Goal: Task Accomplishment & Management: Manage account settings

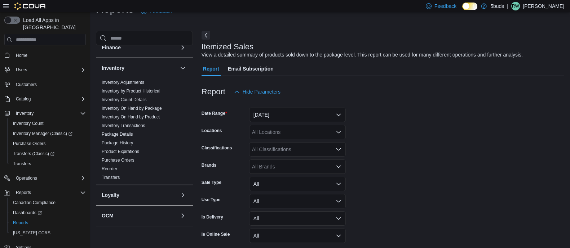
scroll to position [139, 0]
click at [116, 164] on link "Reorder" at bounding box center [109, 166] width 15 height 5
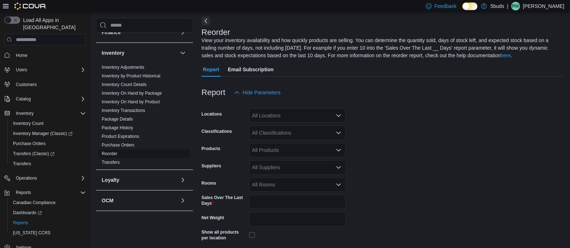
scroll to position [32, 0]
click at [336, 115] on icon "Open list of options" at bounding box center [338, 115] width 6 height 6
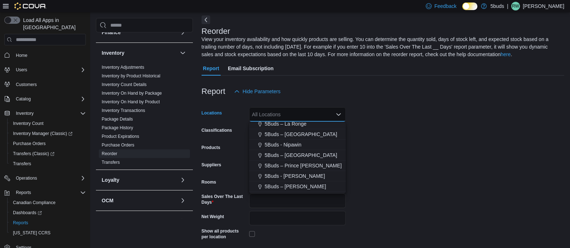
scroll to position [43, 0]
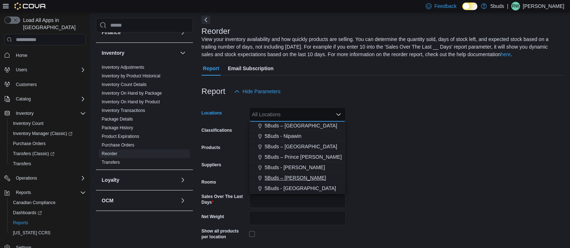
click at [299, 177] on span "5Buds – [PERSON_NAME]" at bounding box center [294, 177] width 61 height 7
click at [383, 165] on form "Locations 5Buds – [PERSON_NAME] Combo box. Selected. 5Buds – [PERSON_NAME]. Pre…" at bounding box center [382, 188] width 362 height 178
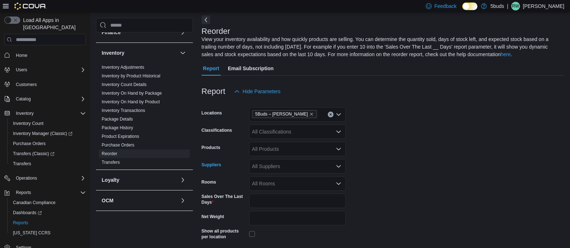
click at [324, 166] on div "All Suppliers" at bounding box center [297, 166] width 97 height 14
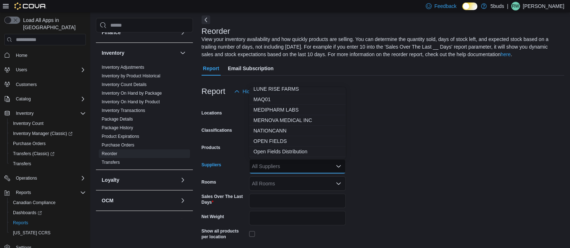
scroll to position [209, 0]
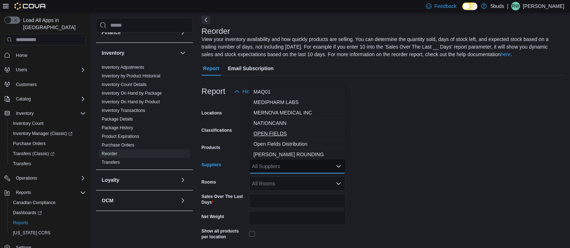
click at [285, 133] on span "OPEN FIELDS" at bounding box center [297, 133] width 88 height 7
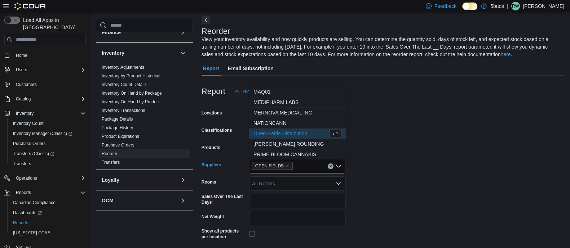
click at [385, 148] on form "Locations 5Buds – [PERSON_NAME] Classifications All Classifications Products Al…" at bounding box center [382, 188] width 362 height 178
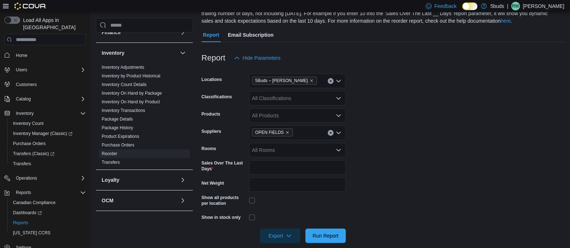
scroll to position [74, 0]
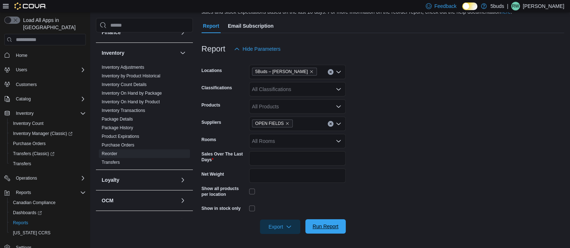
click at [334, 222] on span "Run Report" at bounding box center [325, 226] width 32 height 14
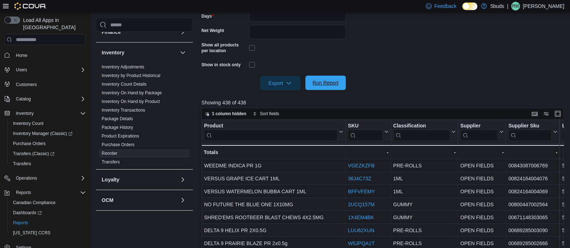
scroll to position [216, 0]
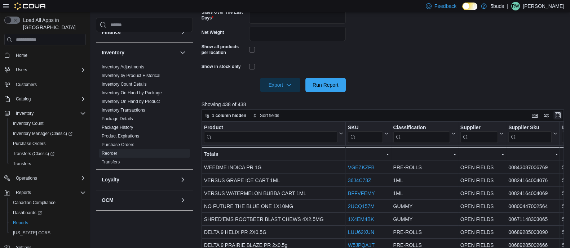
click at [560, 118] on button "Enter fullscreen" at bounding box center [557, 115] width 9 height 9
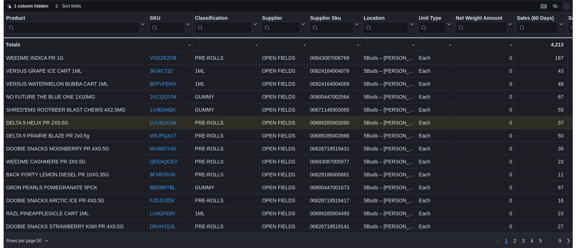
scroll to position [0, 0]
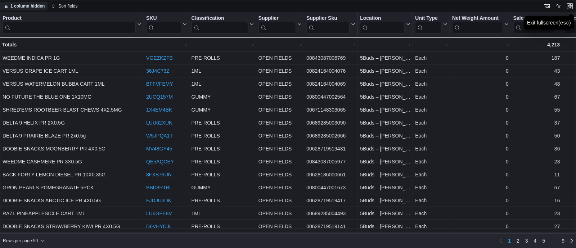
click at [29, 6] on span "1 column hidden" at bounding box center [27, 6] width 34 height 6
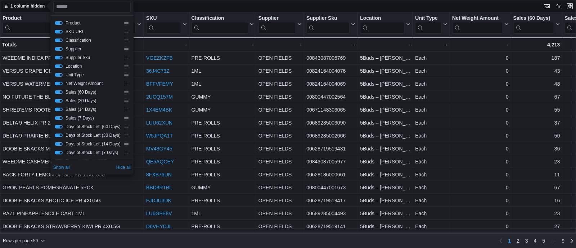
click at [58, 48] on button "Supplier" at bounding box center [59, 49] width 8 height 4
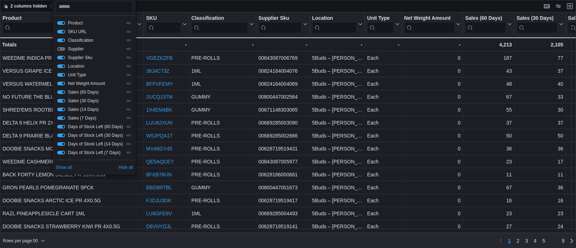
click at [61, 58] on button "Supplier Sku" at bounding box center [61, 58] width 8 height 4
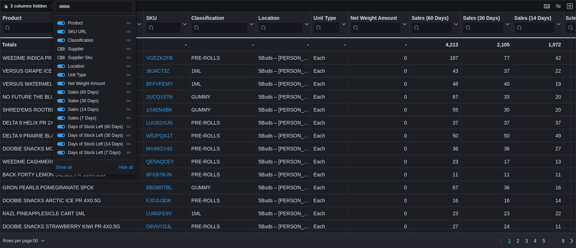
click at [61, 66] on button "Location" at bounding box center [61, 66] width 8 height 4
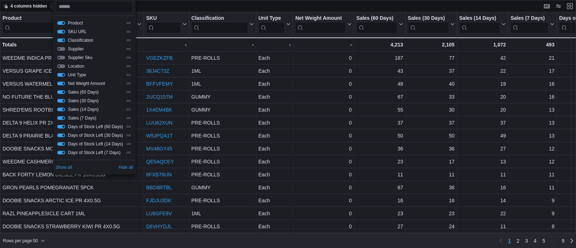
click at [61, 75] on button "Unit Type" at bounding box center [61, 75] width 8 height 4
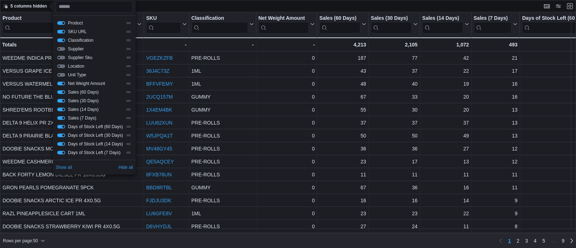
click at [61, 82] on button "Net Weight Amount" at bounding box center [61, 84] width 8 height 4
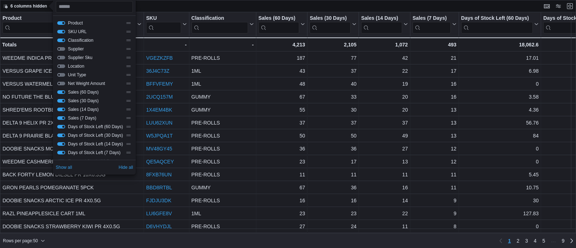
click at [61, 93] on button "Sales (60 Days)" at bounding box center [61, 92] width 8 height 4
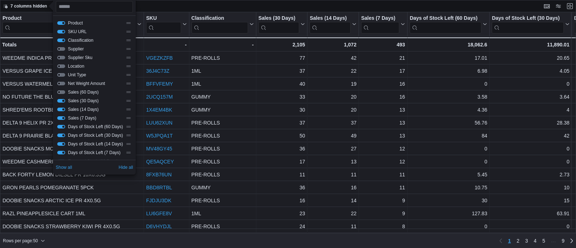
click at [61, 100] on button "Sales (30 Days)" at bounding box center [61, 101] width 8 height 4
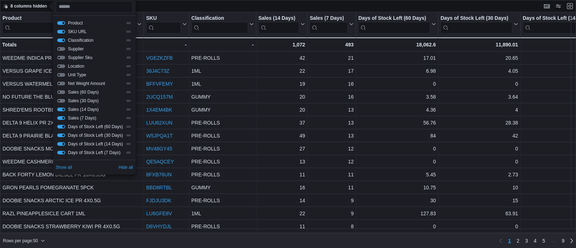
click at [63, 129] on div "Days of Stock Left (60 Days)" at bounding box center [94, 127] width 75 height 6
click at [61, 128] on button "Days of Stock Left (60 Days)" at bounding box center [61, 127] width 8 height 4
click at [62, 136] on button "Days of Stock Left (30 Days)" at bounding box center [61, 136] width 8 height 4
click at [62, 143] on button "Days of Stock Left (14 Days)" at bounding box center [63, 144] width 8 height 4
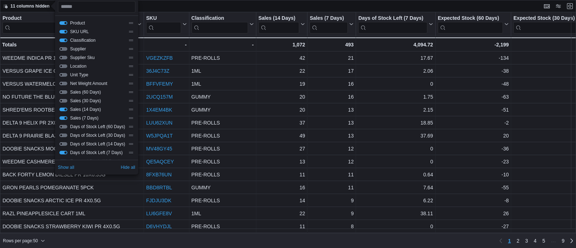
click at [62, 152] on button "Days of Stock Left (7 Days)" at bounding box center [63, 153] width 8 height 4
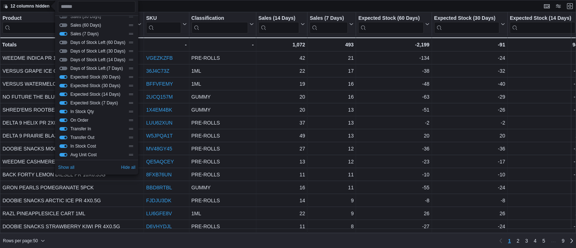
scroll to position [85, 0]
click at [64, 76] on button "Expected Stock (60 Days)" at bounding box center [63, 76] width 8 height 4
click at [64, 84] on button "Expected Stock (30 Days)" at bounding box center [63, 85] width 8 height 4
click at [64, 93] on button "Expected Stock (14 Days)" at bounding box center [63, 94] width 8 height 4
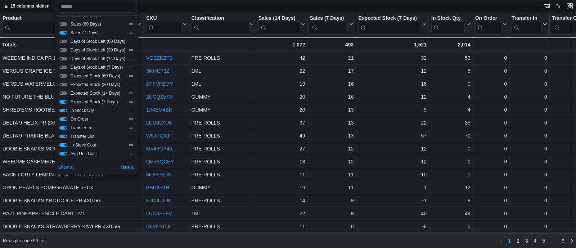
click at [63, 100] on button "Expected Stock (7 Days)" at bounding box center [63, 102] width 8 height 4
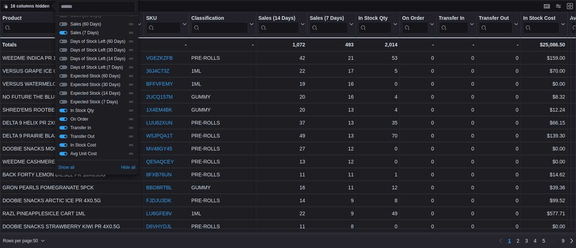
click at [63, 111] on button "In Stock Qty" at bounding box center [63, 111] width 8 height 4
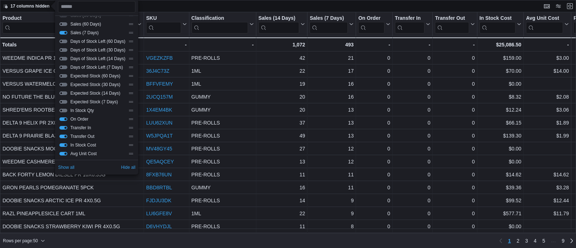
click at [62, 120] on button "On Order" at bounding box center [63, 119] width 8 height 4
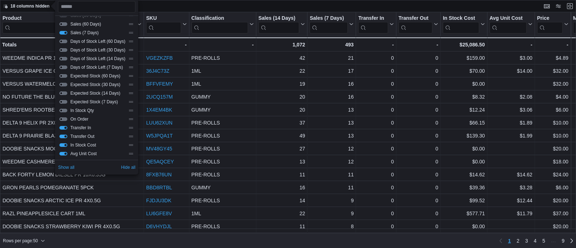
click at [62, 127] on button "Transfer In" at bounding box center [63, 128] width 8 height 4
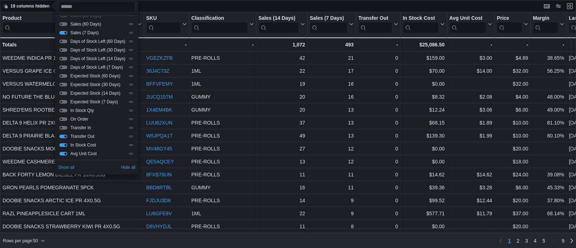
click at [62, 136] on button "Transfer Out" at bounding box center [63, 137] width 8 height 4
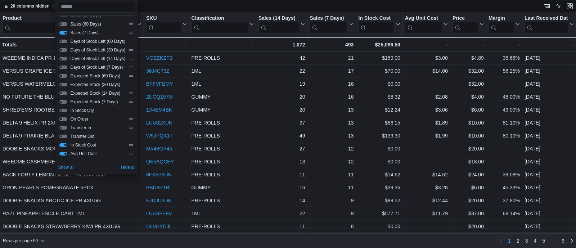
click at [63, 144] on button "In Stock Cost" at bounding box center [63, 145] width 8 height 4
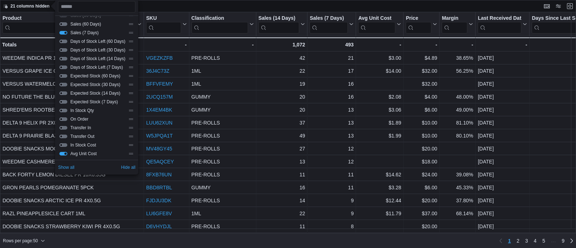
click at [63, 153] on button "Avg Unit Cost" at bounding box center [63, 154] width 8 height 4
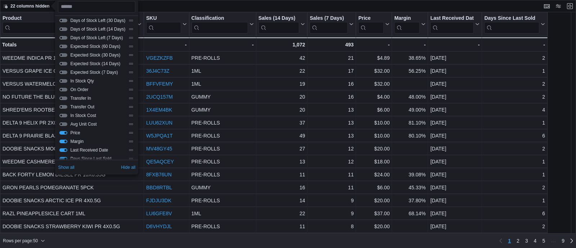
scroll to position [130, 0]
click at [64, 117] on button "Price" at bounding box center [63, 118] width 8 height 4
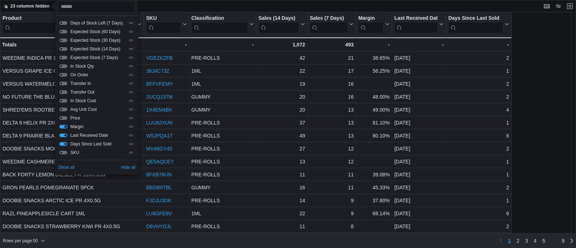
click at [64, 127] on button "Margin" at bounding box center [63, 127] width 8 height 4
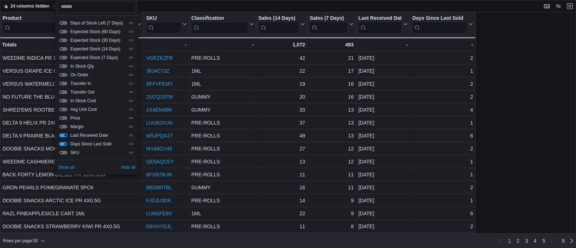
click at [63, 137] on button "Last Received Date" at bounding box center [63, 136] width 8 height 4
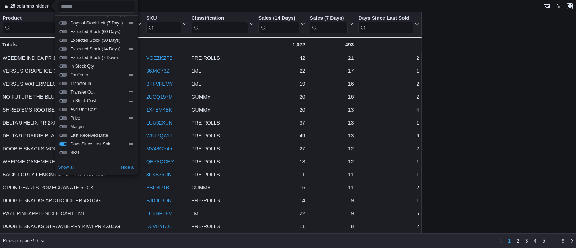
click at [63, 145] on button "Days Since Last Sold" at bounding box center [63, 144] width 8 height 4
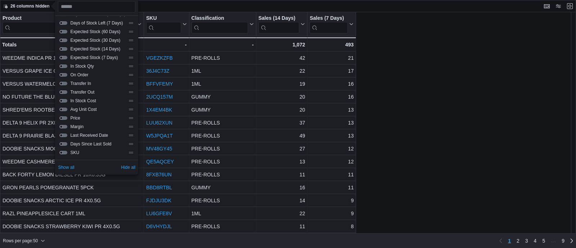
click at [398, 162] on div "Product Click to view column header actions SKU Click to view column header act…" at bounding box center [288, 123] width 576 height 222
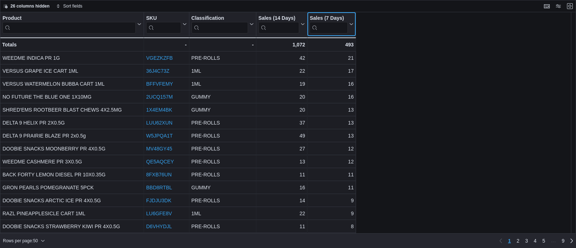
click at [350, 26] on button "Sales (7 Days)" at bounding box center [332, 24] width 44 height 18
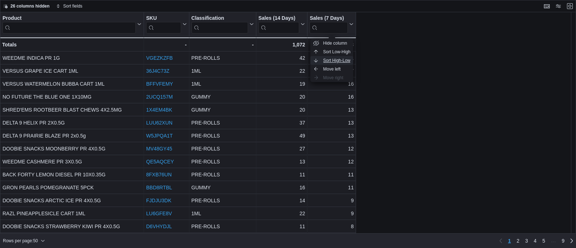
click at [340, 58] on span "Sort High-Low" at bounding box center [337, 61] width 27 height 6
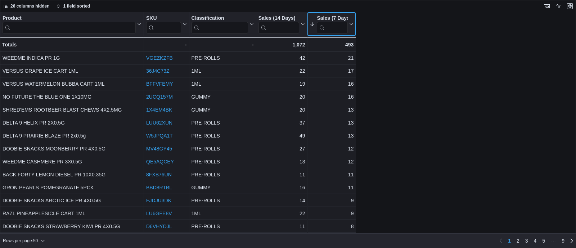
click at [351, 26] on icon at bounding box center [351, 24] width 6 height 4
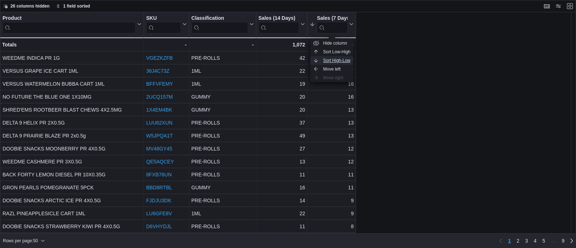
click at [340, 59] on span "Sort High-Low" at bounding box center [337, 61] width 27 height 6
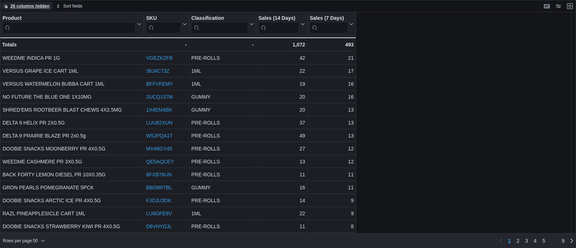
click at [24, 4] on span "26 columns hidden" at bounding box center [29, 6] width 39 height 6
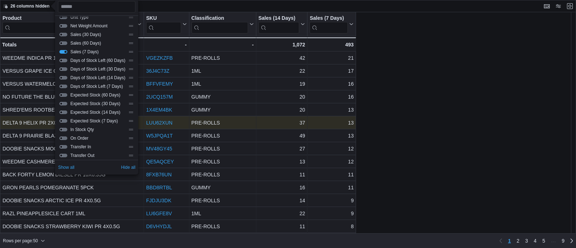
scroll to position [68, 0]
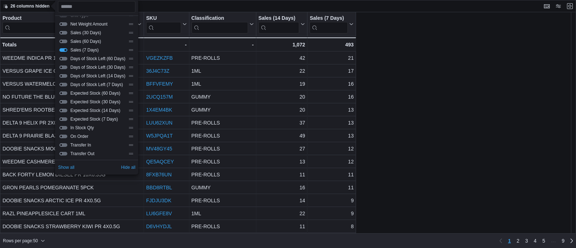
click at [65, 127] on button "In Stock Qty" at bounding box center [63, 128] width 8 height 4
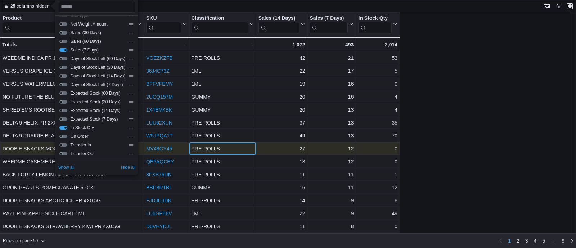
click at [235, 143] on div "PRE-ROLLS - Classification, column 3, row 8" at bounding box center [223, 148] width 67 height 13
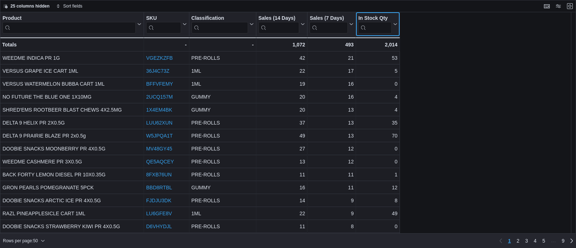
click at [396, 21] on button "In Stock Qty" at bounding box center [377, 24] width 39 height 18
click at [387, 58] on span "Sort High-Low" at bounding box center [383, 61] width 27 height 6
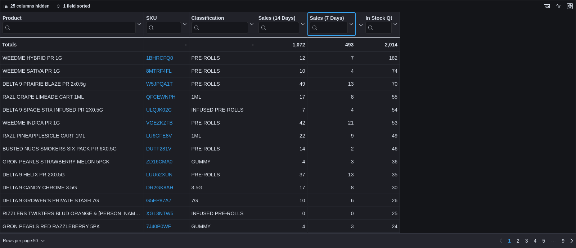
click at [351, 24] on icon at bounding box center [351, 24] width 3 height 2
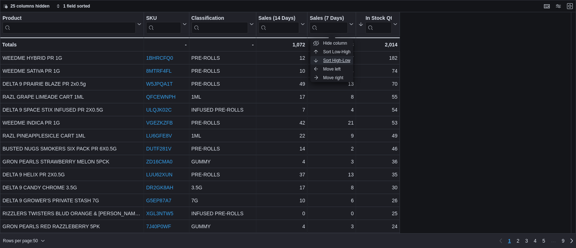
click at [342, 60] on span "Sort High-Low" at bounding box center [337, 61] width 27 height 6
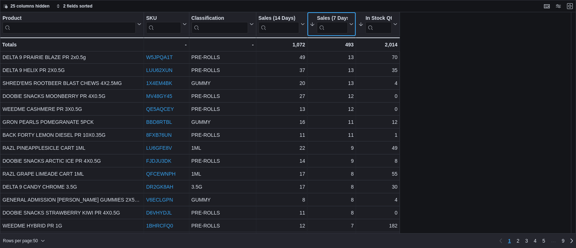
scroll to position [0, 0]
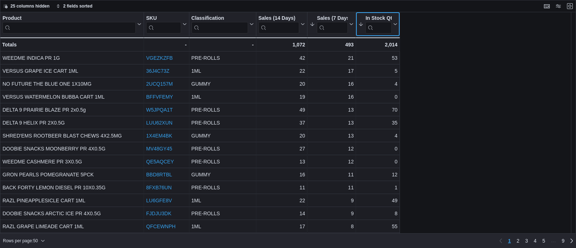
click at [396, 22] on icon at bounding box center [395, 24] width 6 height 4
click at [385, 52] on span "Sort Low-High" at bounding box center [383, 52] width 27 height 6
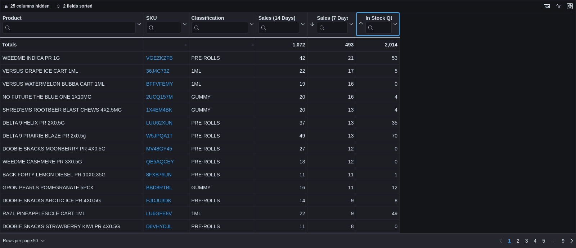
click at [394, 27] on button "In Stock Qty" at bounding box center [377, 24] width 39 height 18
click at [390, 50] on span "Sort Low-High" at bounding box center [383, 52] width 27 height 6
click at [394, 26] on button "In Stock Qty" at bounding box center [377, 24] width 39 height 18
click at [390, 51] on span "Sort Low-High" at bounding box center [383, 52] width 27 height 6
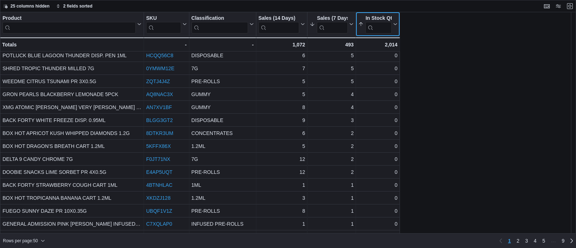
scroll to position [150, 0]
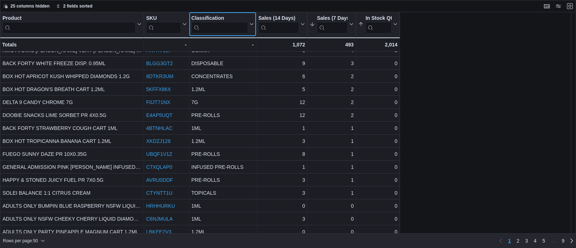
click at [211, 28] on input "search" at bounding box center [220, 28] width 57 height 12
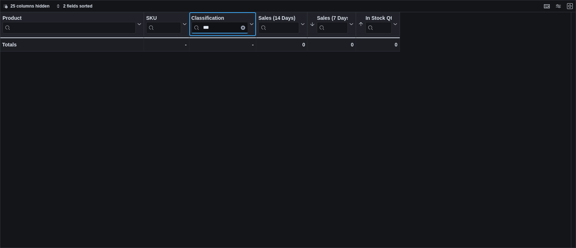
scroll to position [0, 0]
type input "*"
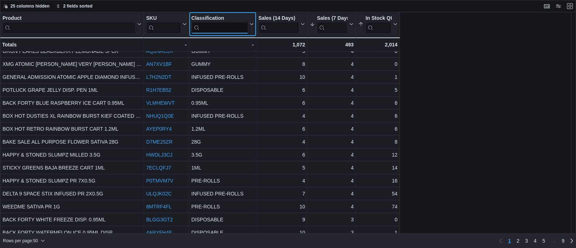
scroll to position [466, 0]
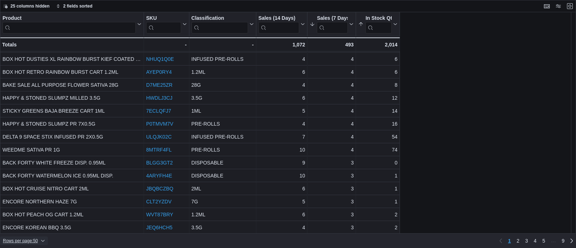
click at [22, 242] on span "Rows per page : 50" at bounding box center [20, 241] width 35 height 6
click at [28, 227] on span "100 rows" at bounding box center [33, 226] width 23 height 6
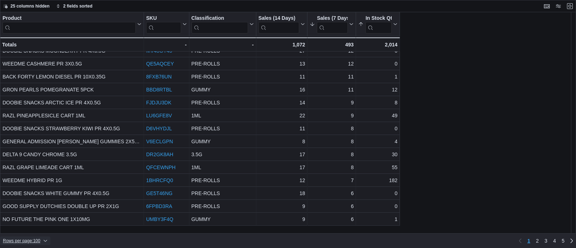
scroll to position [0, 0]
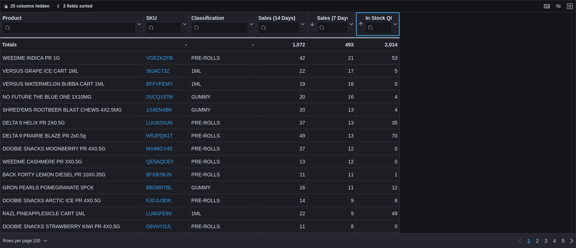
click at [394, 25] on icon at bounding box center [395, 24] width 6 height 4
click at [391, 50] on span "Sort Low-High" at bounding box center [383, 52] width 27 height 6
click at [395, 24] on icon at bounding box center [395, 24] width 6 height 4
click at [390, 50] on span "Sort Low-High" at bounding box center [383, 52] width 27 height 6
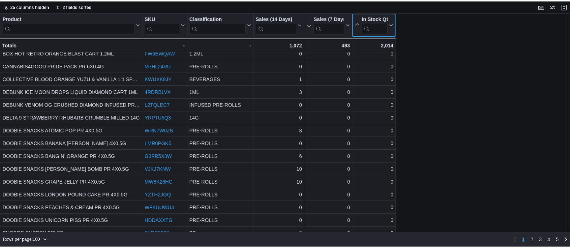
scroll to position [422, 0]
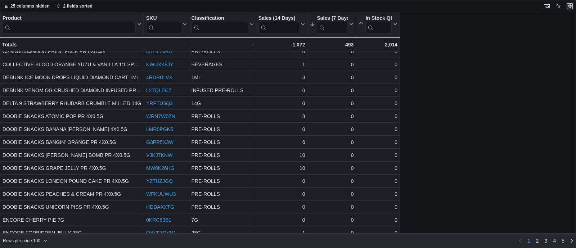
drag, startPoint x: 569, startPoint y: 5, endPoint x: 485, endPoint y: 26, distance: 86.9
click at [569, 5] on button "Exit fullscreen" at bounding box center [570, 6] width 9 height 9
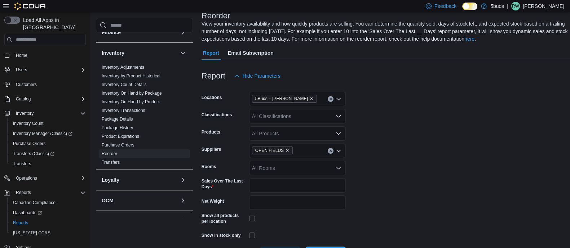
scroll to position [104, 0]
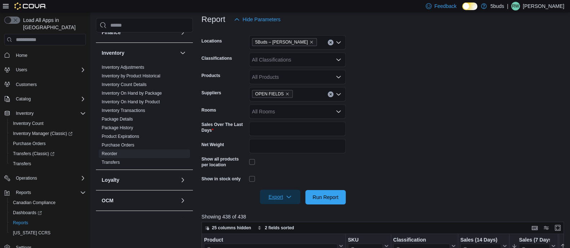
click at [276, 193] on span "Export" at bounding box center [280, 197] width 32 height 14
click at [280, 157] on button "Export to Excel" at bounding box center [280, 153] width 41 height 14
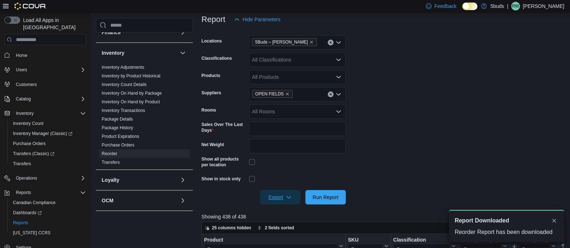
scroll to position [0, 0]
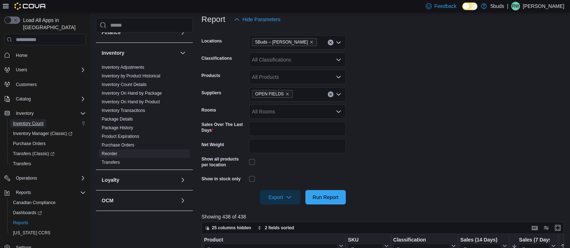
click at [36, 121] on span "Inventory Count" at bounding box center [28, 124] width 31 height 6
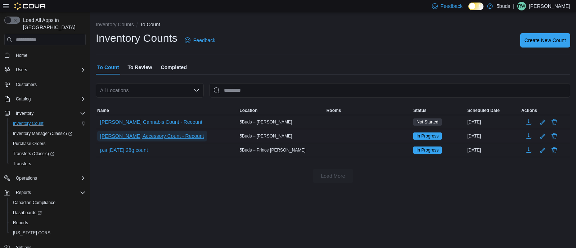
click at [147, 138] on span "[PERSON_NAME] Accessory Count - Recount" at bounding box center [152, 136] width 104 height 7
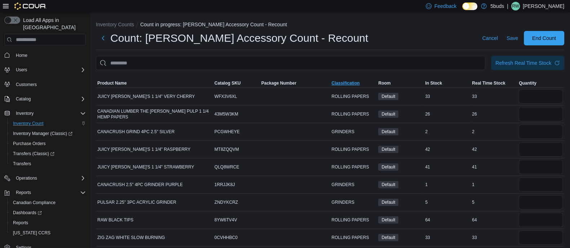
click at [339, 80] on span "Classification" at bounding box center [345, 83] width 28 height 6
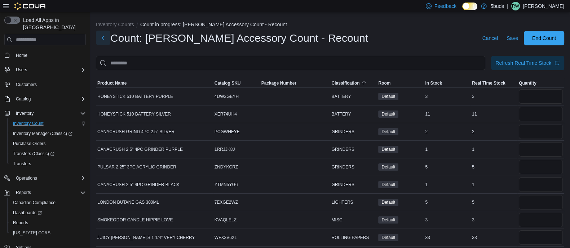
click at [101, 35] on button "Next" at bounding box center [103, 38] width 14 height 14
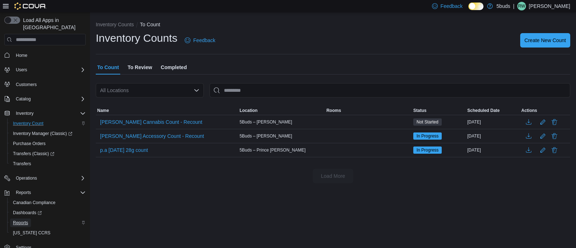
click at [22, 220] on span "Reports" at bounding box center [20, 223] width 15 height 6
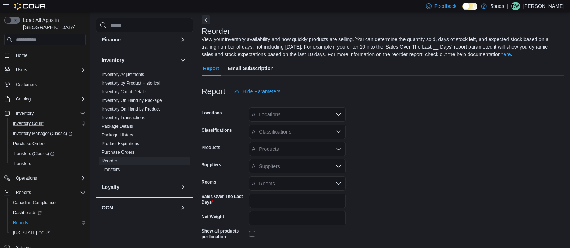
scroll to position [144, 0]
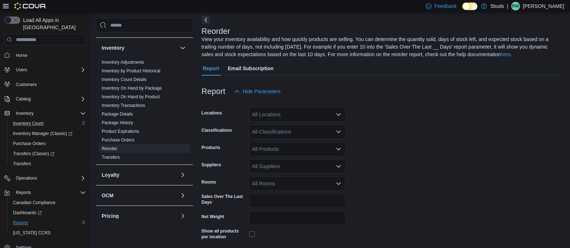
click at [297, 114] on div "All Locations" at bounding box center [297, 114] width 97 height 14
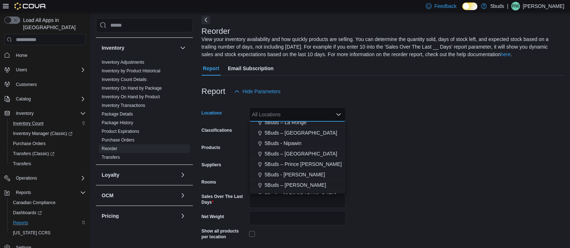
scroll to position [38, 0]
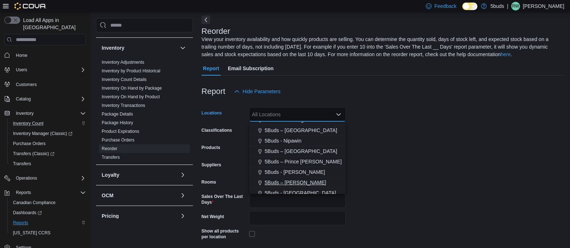
click at [299, 181] on span "5Buds – [PERSON_NAME]" at bounding box center [294, 182] width 61 height 7
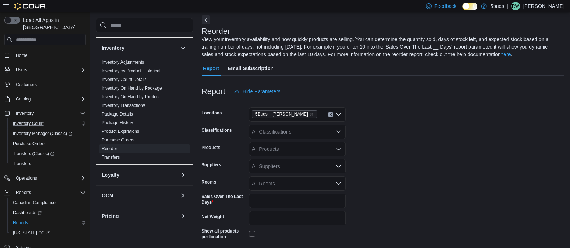
click at [385, 137] on form "Locations 5Buds – [PERSON_NAME] Classifications All Classifications Products Al…" at bounding box center [382, 188] width 362 height 178
click at [298, 170] on div "All Suppliers" at bounding box center [297, 166] width 97 height 14
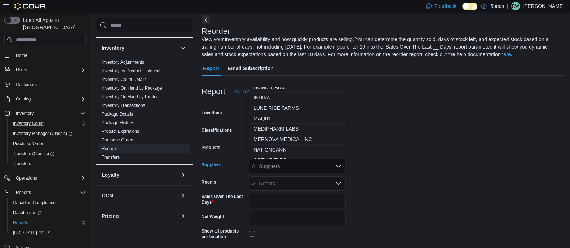
scroll to position [194, 0]
click at [278, 134] on button "NATIONCANN" at bounding box center [297, 138] width 97 height 10
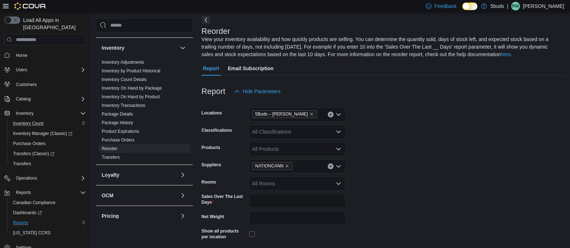
click at [386, 134] on form "Locations 5Buds – [PERSON_NAME] Classifications All Classifications Products Al…" at bounding box center [382, 188] width 362 height 178
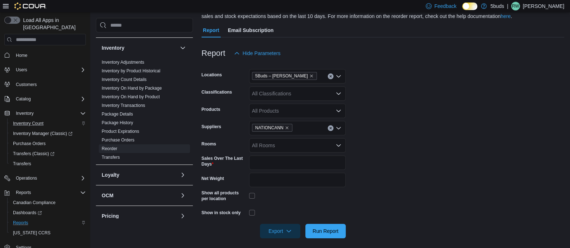
scroll to position [74, 0]
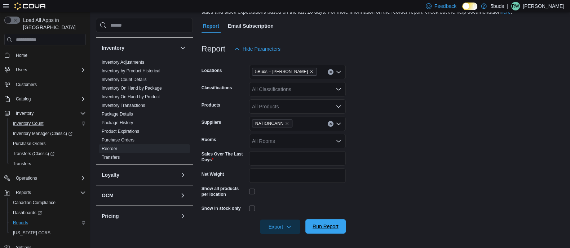
click at [322, 227] on span "Run Report" at bounding box center [325, 226] width 26 height 7
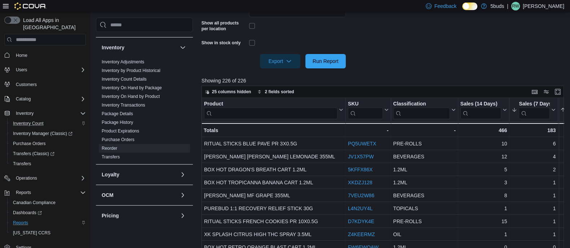
scroll to position [242, 0]
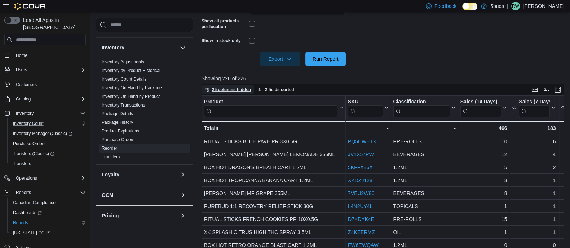
click at [229, 89] on span "25 columns hidden" at bounding box center [231, 90] width 39 height 6
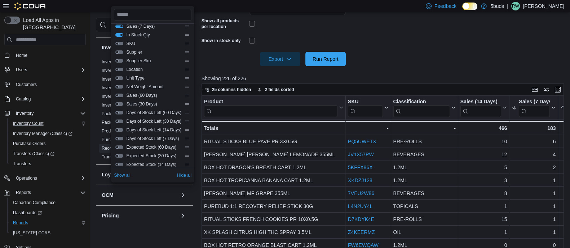
scroll to position [0, 0]
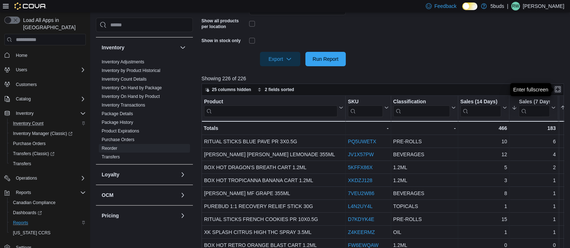
click at [561, 89] on button "Enter fullscreen" at bounding box center [557, 89] width 9 height 9
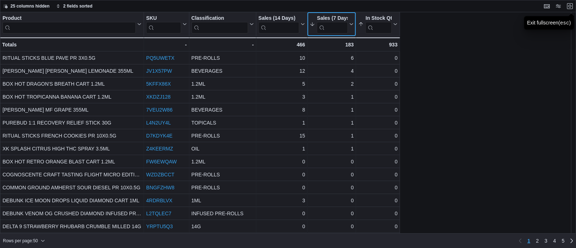
click at [351, 29] on button "Sales (7 Days)" at bounding box center [332, 24] width 44 height 18
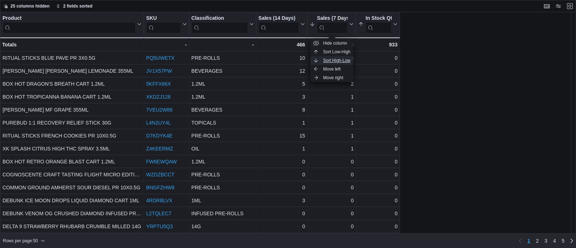
click at [341, 58] on span "Sort High-Low" at bounding box center [337, 61] width 27 height 6
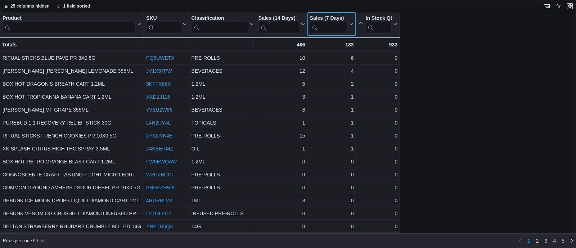
click at [352, 26] on button "Sales (7 Days)" at bounding box center [332, 24] width 44 height 18
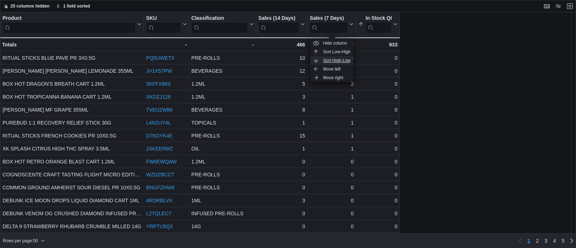
click at [344, 58] on span "Sort High-Low" at bounding box center [337, 61] width 27 height 6
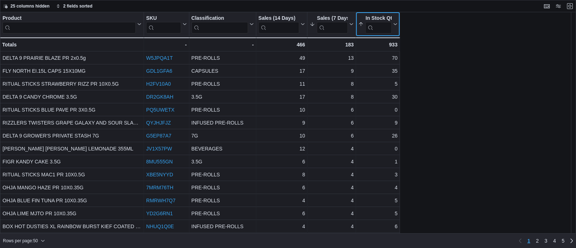
click at [394, 24] on icon at bounding box center [395, 24] width 6 height 4
click at [382, 52] on span "Sort Low-High" at bounding box center [383, 52] width 27 height 6
click at [396, 24] on icon at bounding box center [395, 24] width 6 height 4
click at [385, 50] on span "Sort Low-High" at bounding box center [383, 52] width 27 height 6
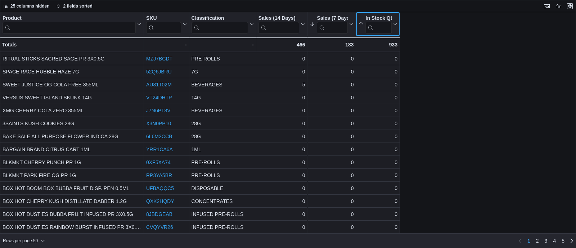
scroll to position [335, 0]
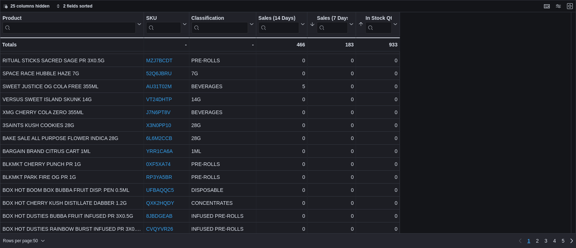
click at [467, 164] on div "Product Click to view column header actions SKU Click to view column header act…" at bounding box center [288, 123] width 576 height 222
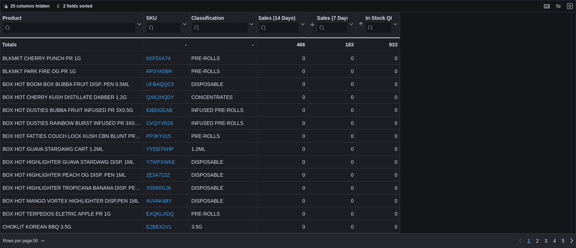
scroll to position [466, 0]
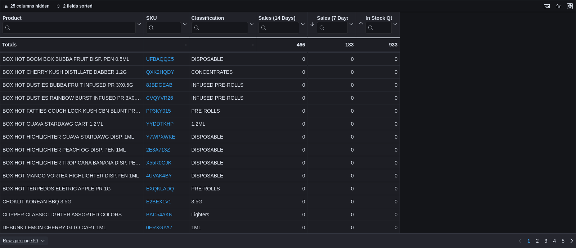
click at [33, 241] on span "Rows per page : 50" at bounding box center [20, 241] width 35 height 6
click at [38, 226] on span "100 rows" at bounding box center [33, 226] width 23 height 6
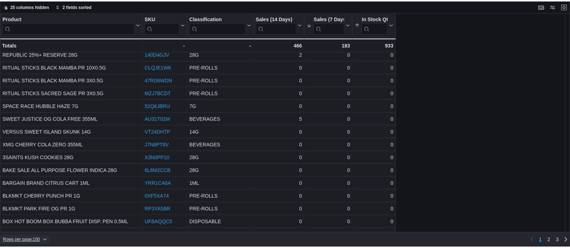
scroll to position [302, 0]
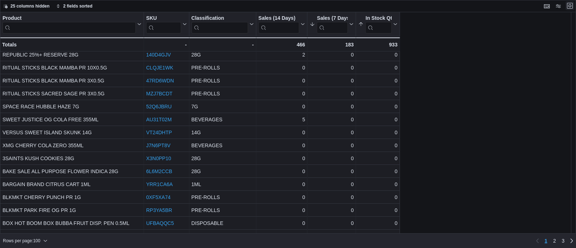
click at [571, 8] on button "Exit fullscreen" at bounding box center [570, 5] width 9 height 9
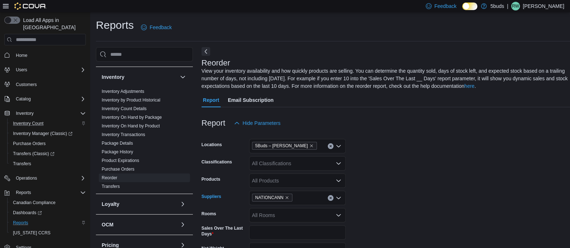
click at [330, 198] on icon "Clear input" at bounding box center [330, 198] width 2 height 2
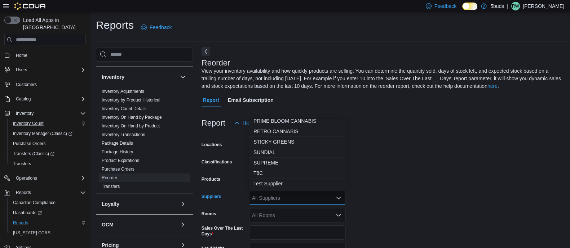
scroll to position [315, 0]
click at [271, 183] on span "VALIANT" at bounding box center [297, 185] width 88 height 7
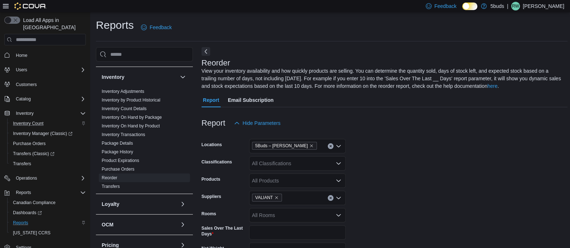
click at [383, 168] on form "Locations 5Buds – [PERSON_NAME] Classifications All Classifications Products Al…" at bounding box center [384, 219] width 366 height 178
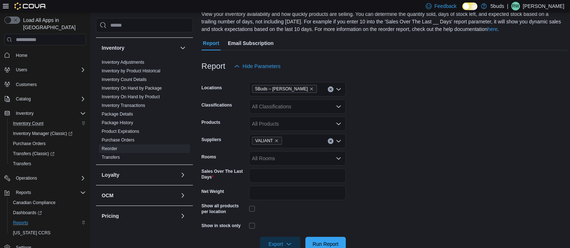
scroll to position [64, 0]
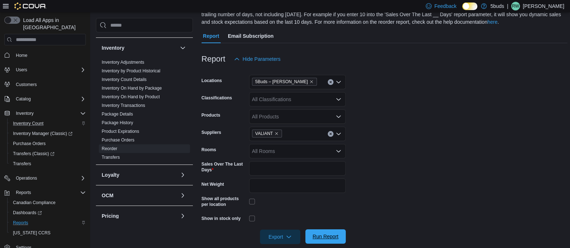
click at [331, 236] on span "Run Report" at bounding box center [325, 236] width 26 height 7
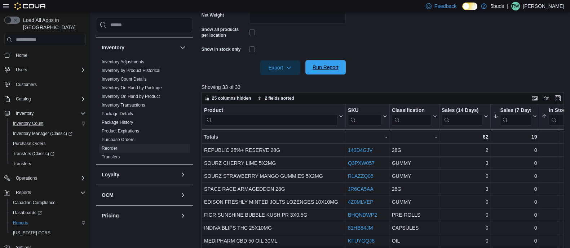
scroll to position [0, 20]
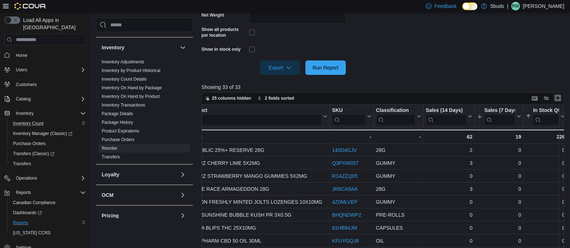
click at [562, 100] on button "Enter fullscreen" at bounding box center [557, 98] width 9 height 9
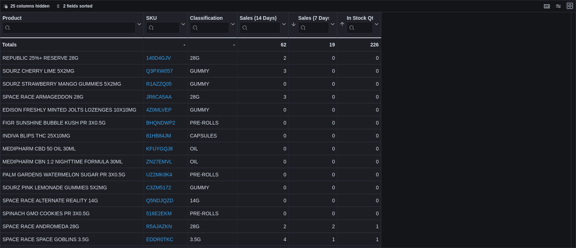
scroll to position [0, 0]
click at [331, 22] on icon at bounding box center [332, 24] width 6 height 4
click at [325, 61] on span "Sort High-Low" at bounding box center [317, 61] width 27 height 6
click at [333, 19] on button "Sales (7 Days)" at bounding box center [313, 24] width 44 height 18
click at [326, 63] on span "Sort High-Low" at bounding box center [317, 61] width 27 height 6
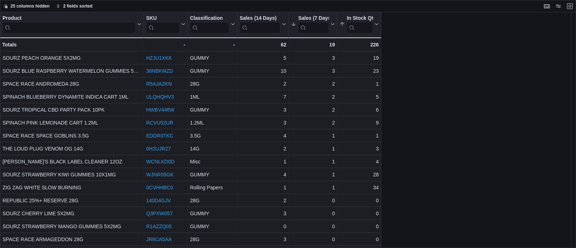
click at [383, 28] on div "Product Click to view column header actions SKU Click to view column header act…" at bounding box center [288, 130] width 576 height 236
click at [377, 28] on button "In Stock Qty" at bounding box center [359, 24] width 39 height 18
click at [373, 46] on span "Hide column" at bounding box center [363, 43] width 24 height 6
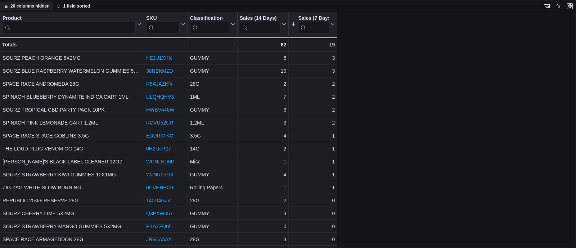
click at [36, 5] on span "26 columns hidden" at bounding box center [29, 6] width 39 height 6
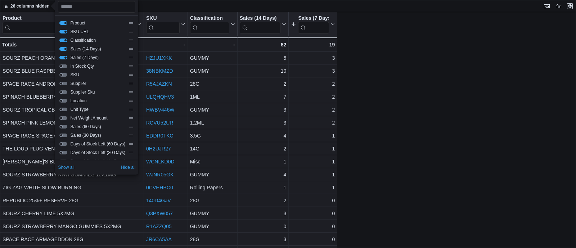
click at [64, 67] on button "In Stock Qty" at bounding box center [63, 66] width 8 height 4
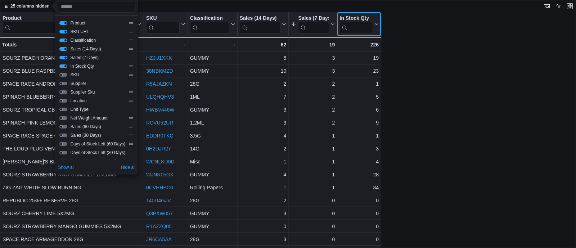
click at [372, 21] on div "In Stock Qty" at bounding box center [357, 18] width 34 height 7
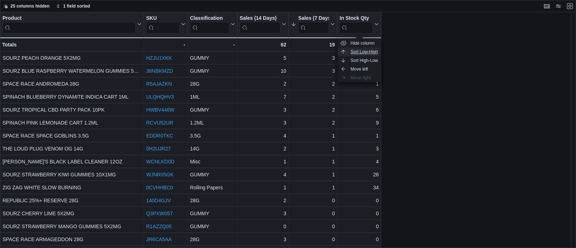
click at [371, 51] on span "Sort Low-High" at bounding box center [364, 52] width 27 height 6
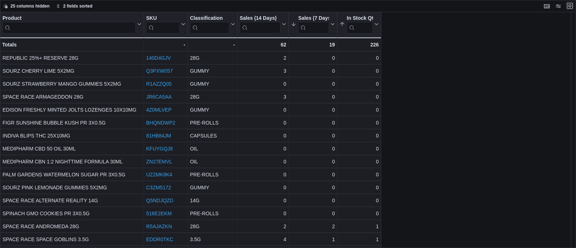
click at [570, 6] on button "Exit fullscreen" at bounding box center [570, 5] width 9 height 9
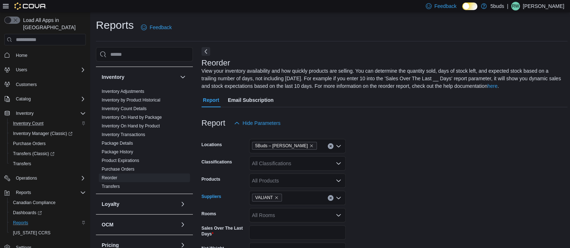
click at [330, 200] on button "Clear input" at bounding box center [330, 198] width 6 height 6
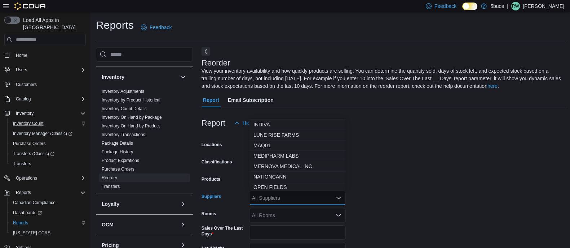
scroll to position [197, 0]
click at [279, 165] on span "NATIONCANN" at bounding box center [297, 167] width 88 height 7
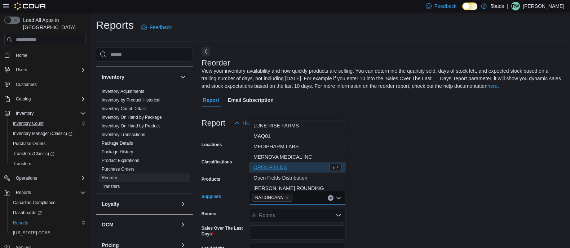
click at [384, 188] on form "Locations 5Buds – [PERSON_NAME] Classifications All Classifications Products Al…" at bounding box center [384, 219] width 366 height 178
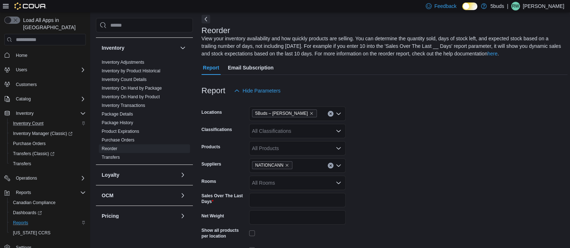
scroll to position [59, 0]
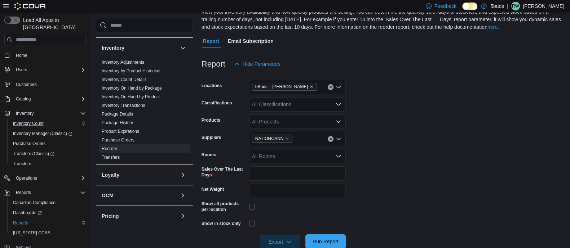
click at [329, 239] on span "Run Report" at bounding box center [325, 241] width 26 height 7
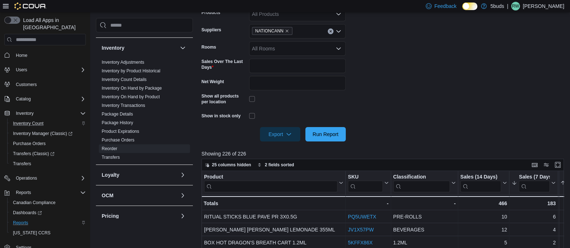
scroll to position [168, 0]
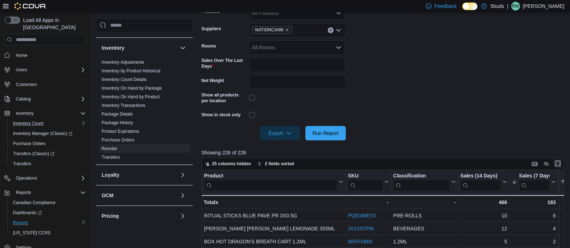
click at [561, 162] on button "Enter fullscreen" at bounding box center [557, 163] width 9 height 9
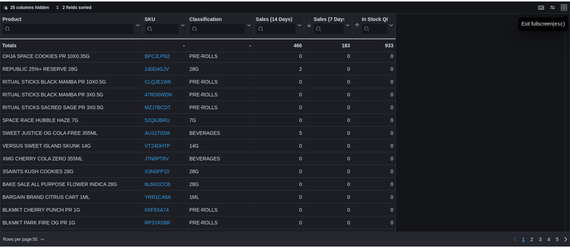
scroll to position [288, 0]
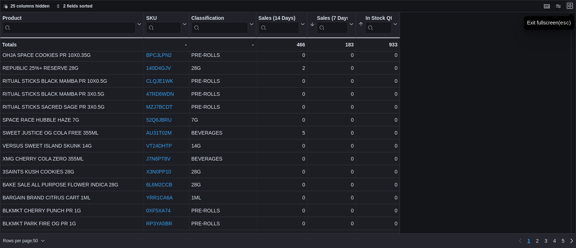
click at [567, 5] on button "Exit fullscreen" at bounding box center [570, 5] width 9 height 9
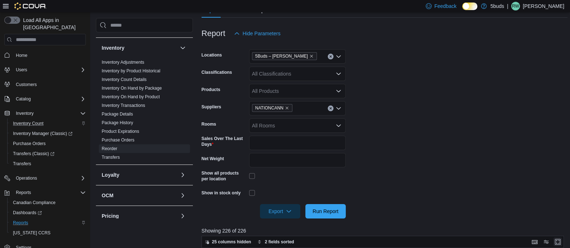
scroll to position [94, 0]
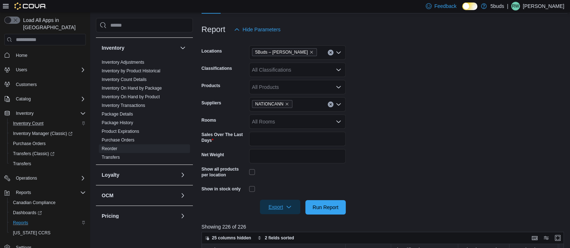
click at [282, 208] on span "Export" at bounding box center [280, 207] width 32 height 14
click at [281, 159] on button "Export to Excel" at bounding box center [280, 163] width 41 height 14
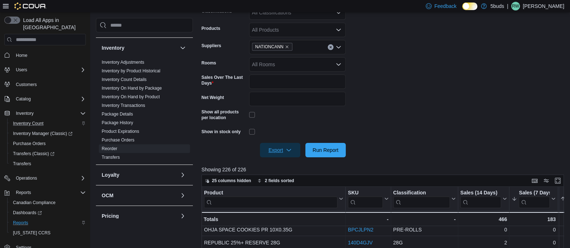
scroll to position [144, 0]
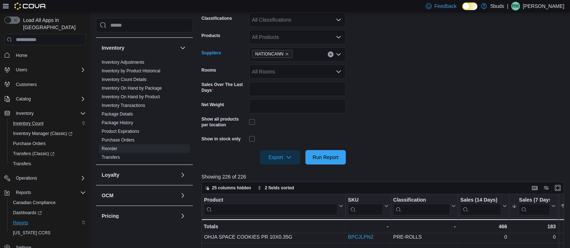
click at [330, 55] on icon "Clear input" at bounding box center [330, 54] width 3 height 3
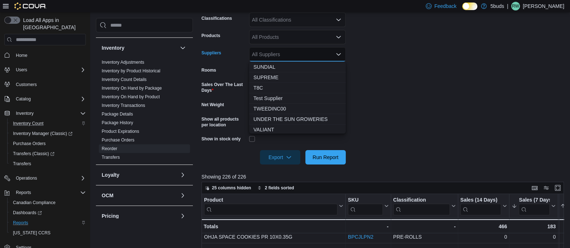
scroll to position [315, 0]
click at [268, 125] on span "VALIANT" at bounding box center [297, 128] width 88 height 7
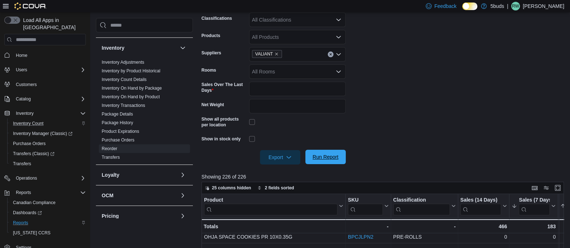
click at [321, 155] on span "Run Report" at bounding box center [325, 156] width 26 height 7
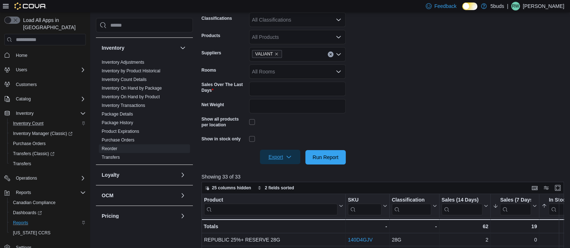
click at [275, 156] on span "Export" at bounding box center [280, 157] width 32 height 14
click at [278, 170] on span "Export to Excel" at bounding box center [281, 172] width 32 height 6
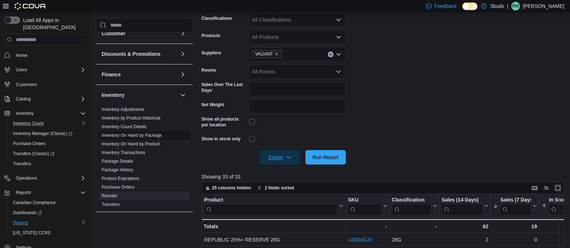
scroll to position [94, 0]
click at [35, 121] on span "Inventory Count" at bounding box center [28, 124] width 31 height 6
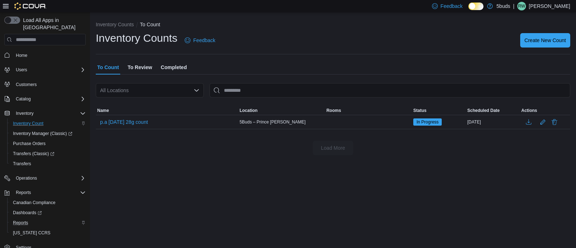
click at [168, 68] on span "Completed" at bounding box center [174, 67] width 26 height 14
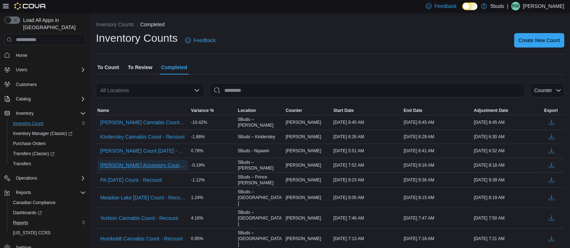
click at [152, 163] on span "[PERSON_NAME] Accessory Count - Recount" at bounding box center [142, 165] width 85 height 7
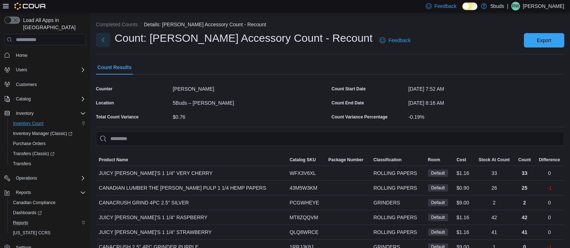
click at [106, 44] on button "Next" at bounding box center [103, 40] width 14 height 14
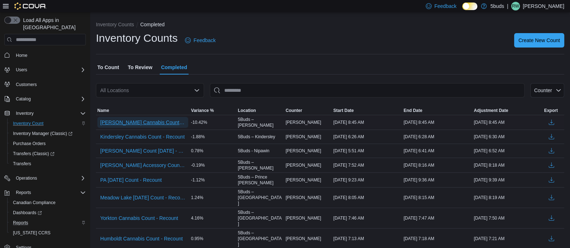
click at [157, 120] on span "[PERSON_NAME] Cannabis Count - Recount - Recount" at bounding box center [142, 122] width 85 height 7
